Goal: Information Seeking & Learning: Learn about a topic

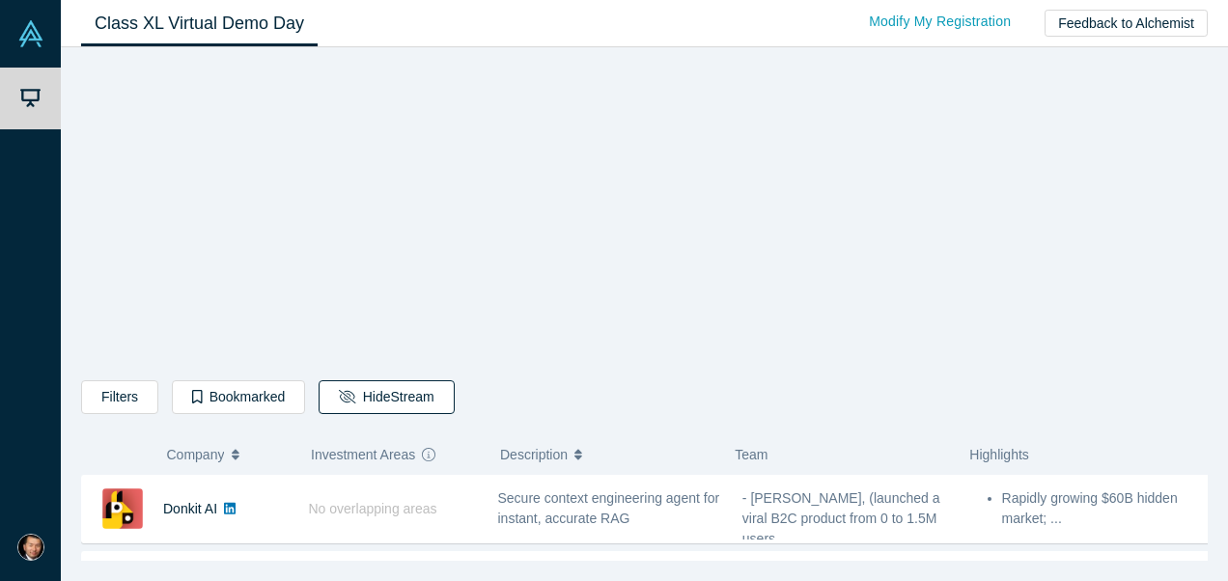
click at [350, 400] on button "Hide Stream" at bounding box center [386, 397] width 135 height 34
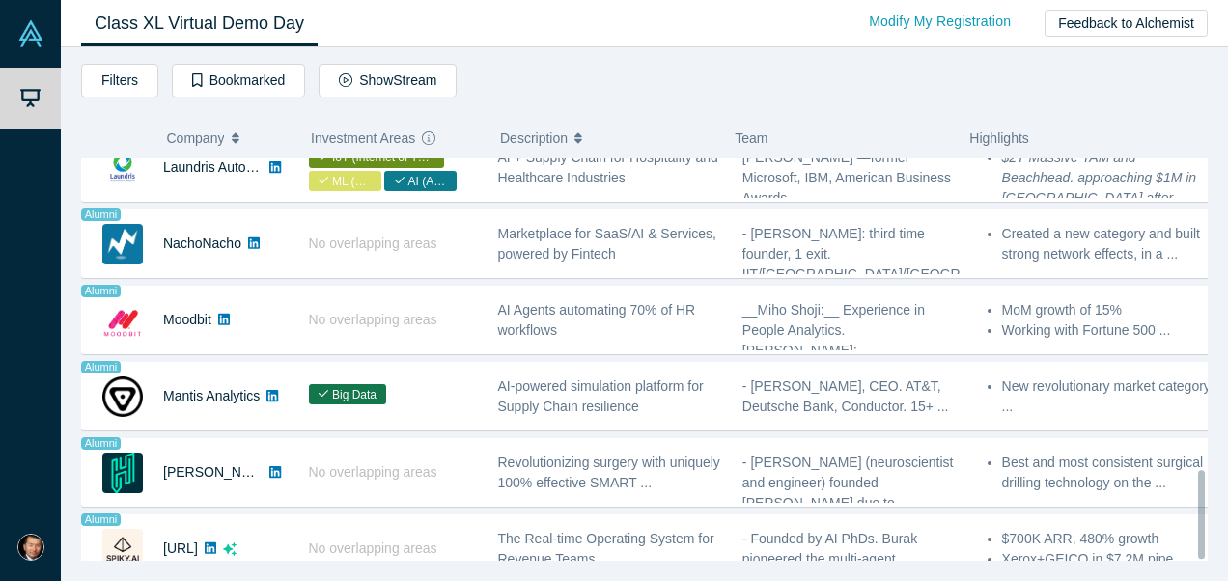
scroll to position [1412, 0]
